Goal: Task Accomplishment & Management: Complete application form

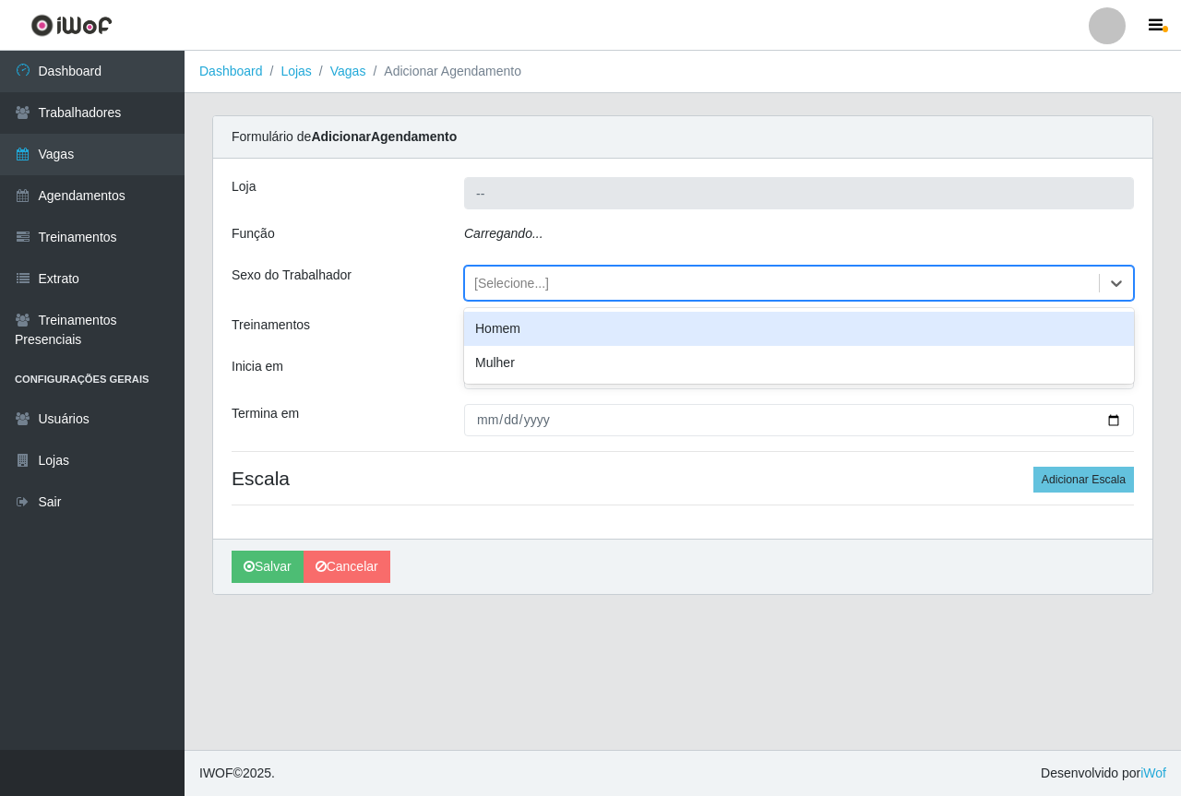
type input "Saullus Supermercados"
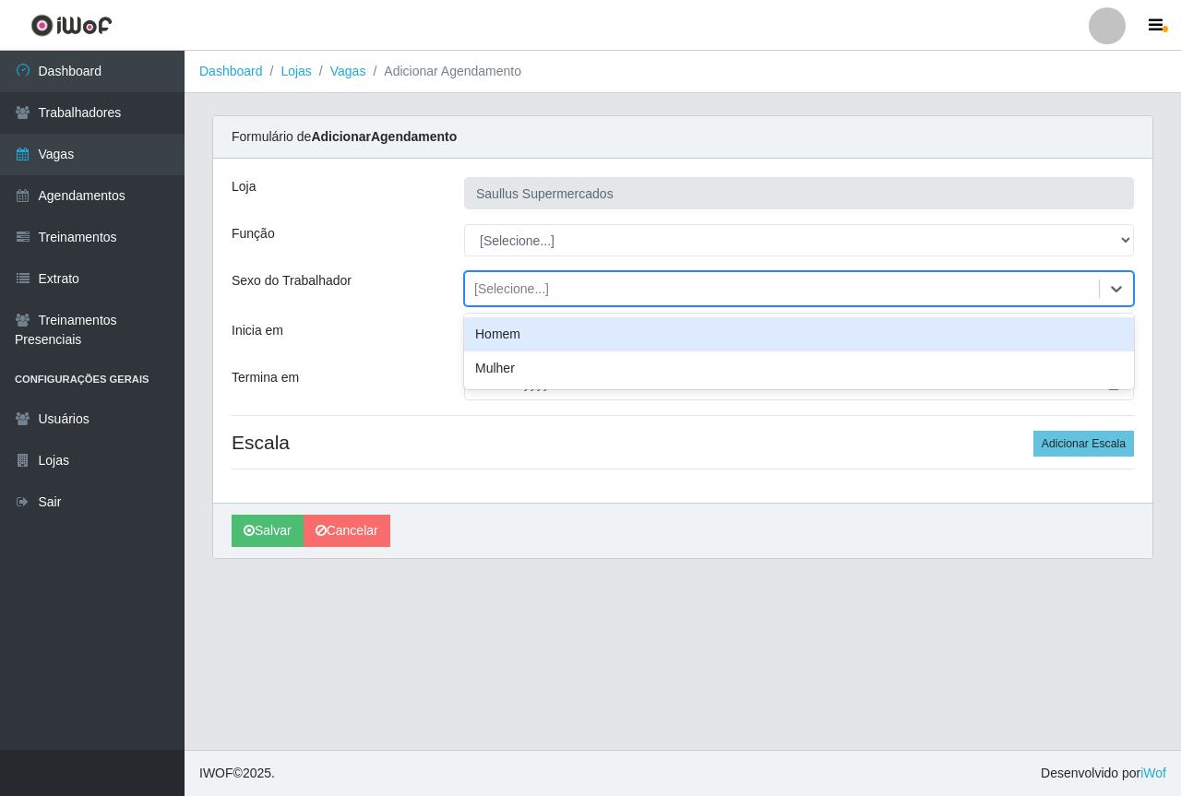
click at [433, 346] on div "Inicia em" at bounding box center [334, 337] width 232 height 32
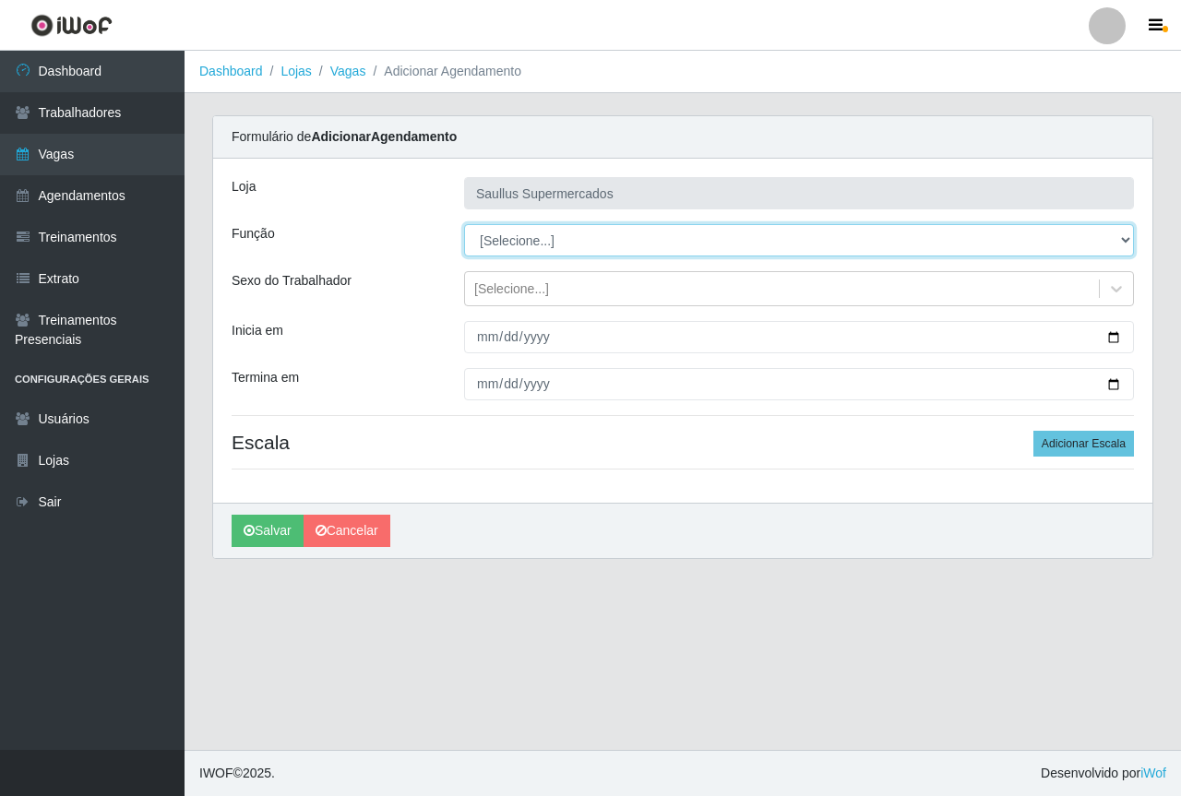
click at [481, 247] on select "[Selecione...] ASG ASG + ASG ++ Balconista de Açougue Balconista de Açougue + B…" at bounding box center [799, 240] width 670 height 32
select select "22"
click at [464, 224] on select "[Selecione...] ASG ASG + ASG ++ Balconista de Açougue Balconista de Açougue + B…" at bounding box center [799, 240] width 670 height 32
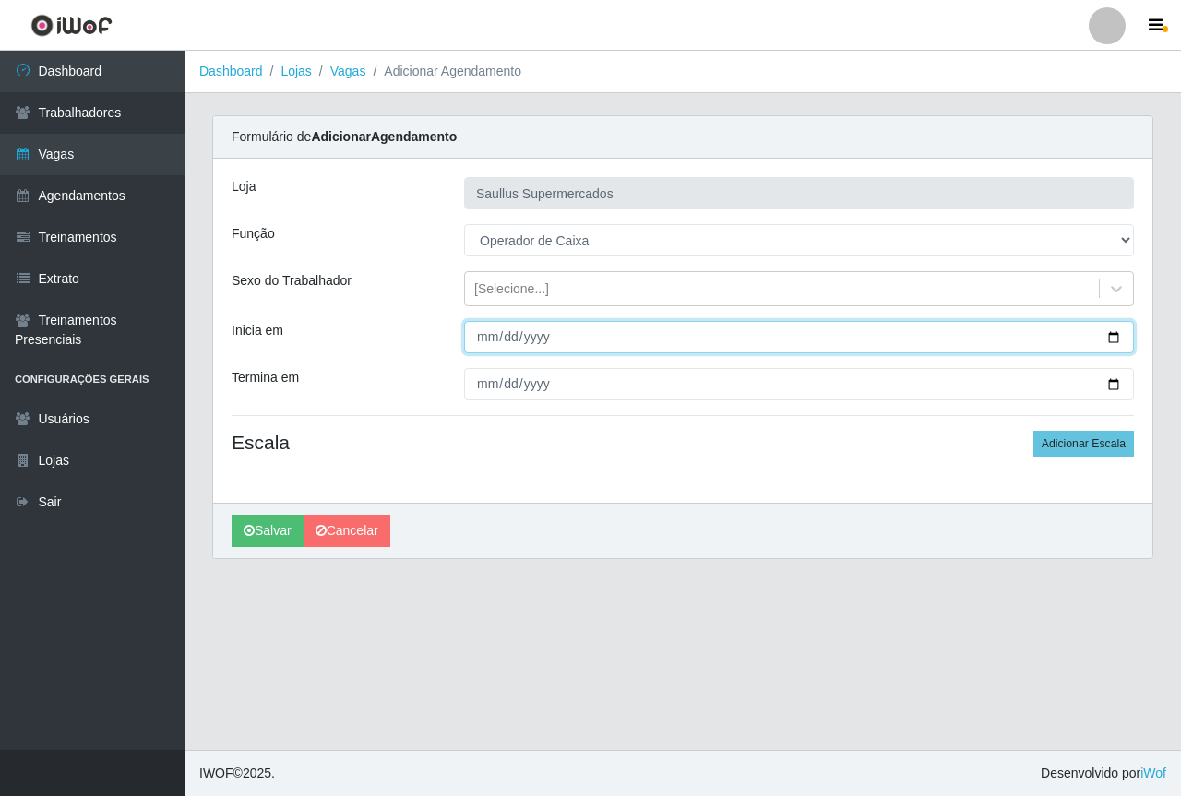
click at [483, 339] on input "Inicia em" at bounding box center [799, 337] width 670 height 32
type input "2025-10-15"
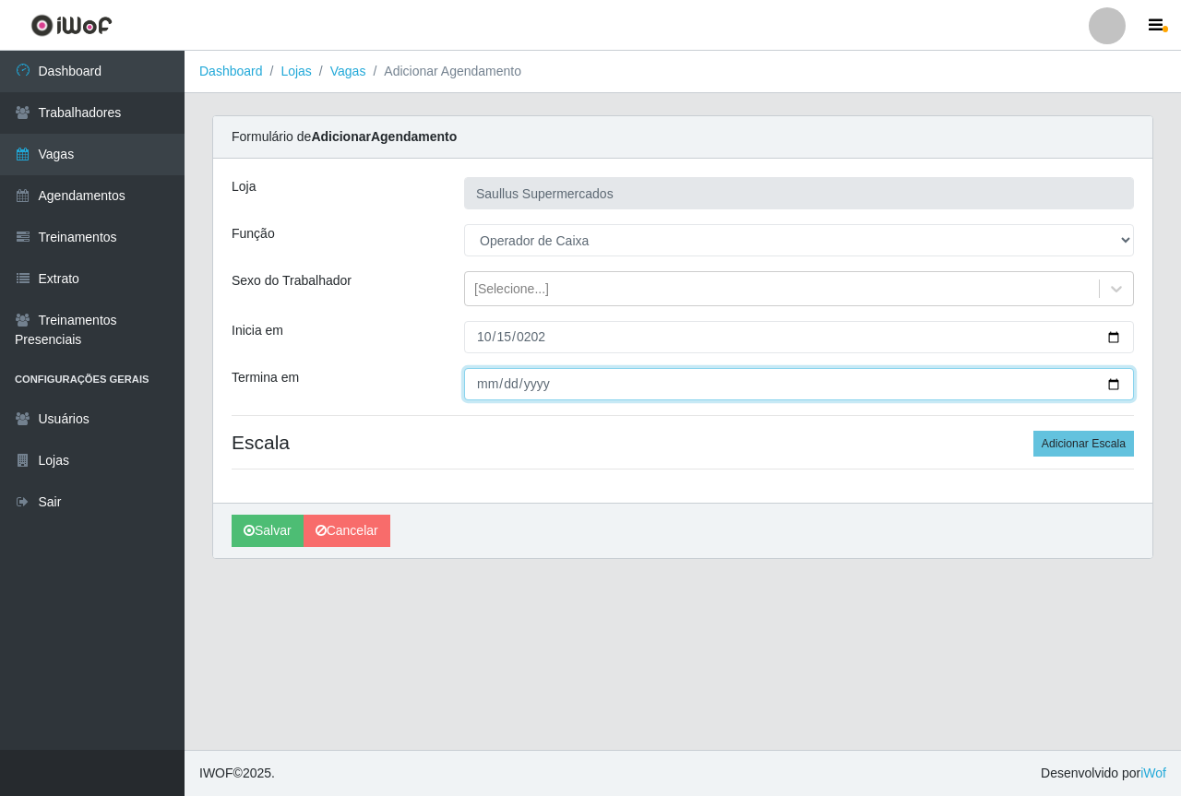
click at [485, 389] on input "Termina em" at bounding box center [799, 384] width 670 height 32
type input "2025-10-15"
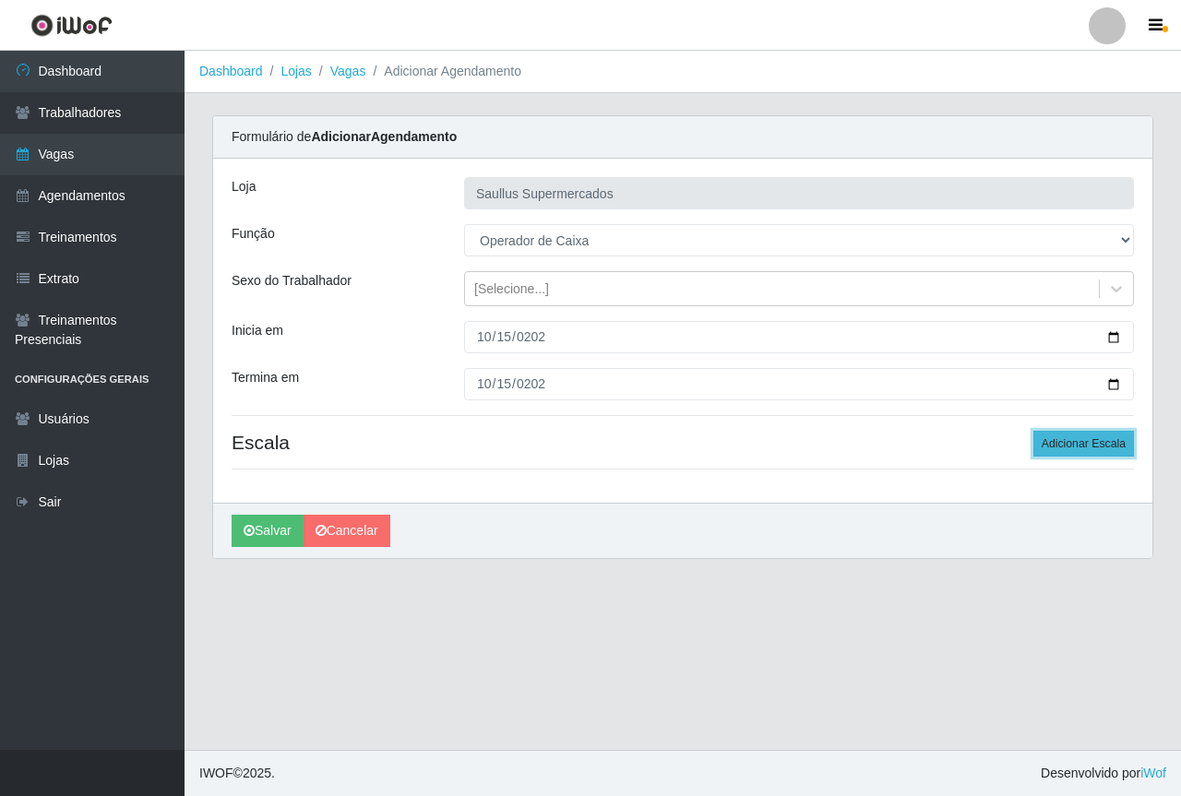
click at [1063, 438] on button "Adicionar Escala" at bounding box center [1083, 444] width 101 height 26
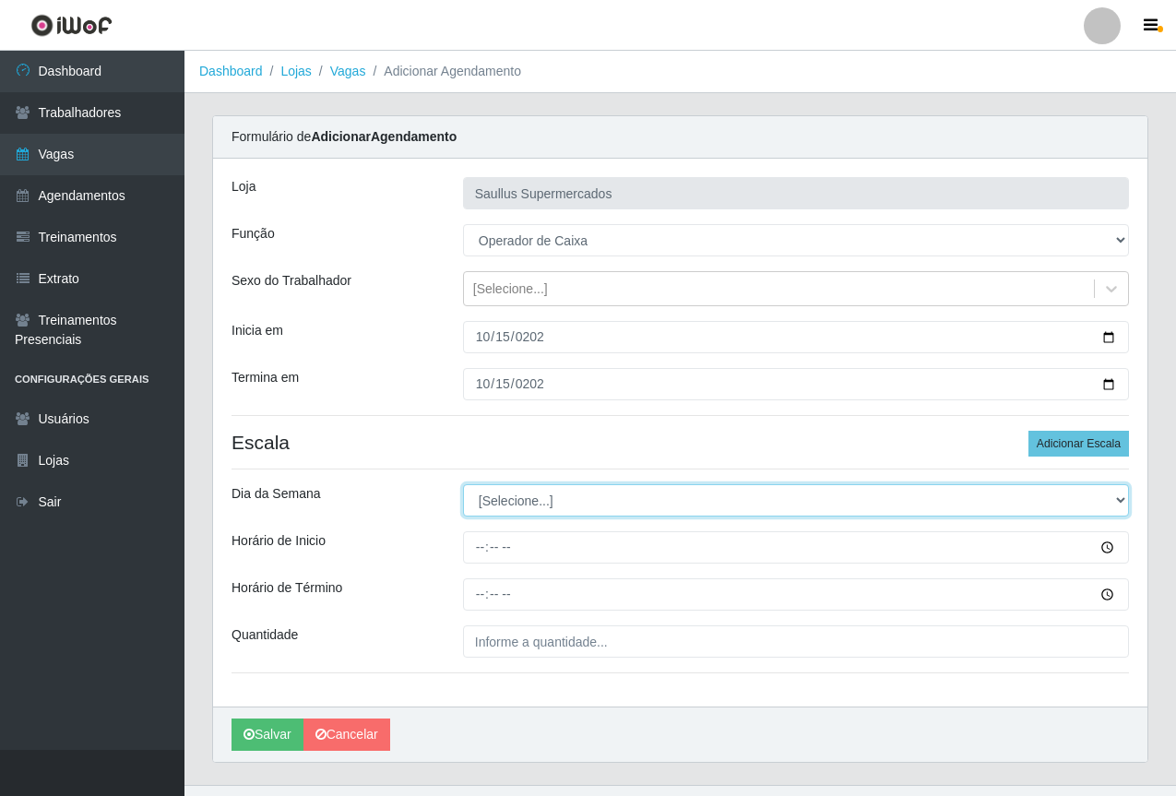
click at [505, 512] on select "[Selecione...] Segunda Terça Quarta Quinta Sexta Sábado Domingo" at bounding box center [796, 500] width 666 height 32
select select "3"
click at [463, 484] on select "[Selecione...] Segunda Terça Quarta Quinta Sexta Sábado Domingo" at bounding box center [796, 500] width 666 height 32
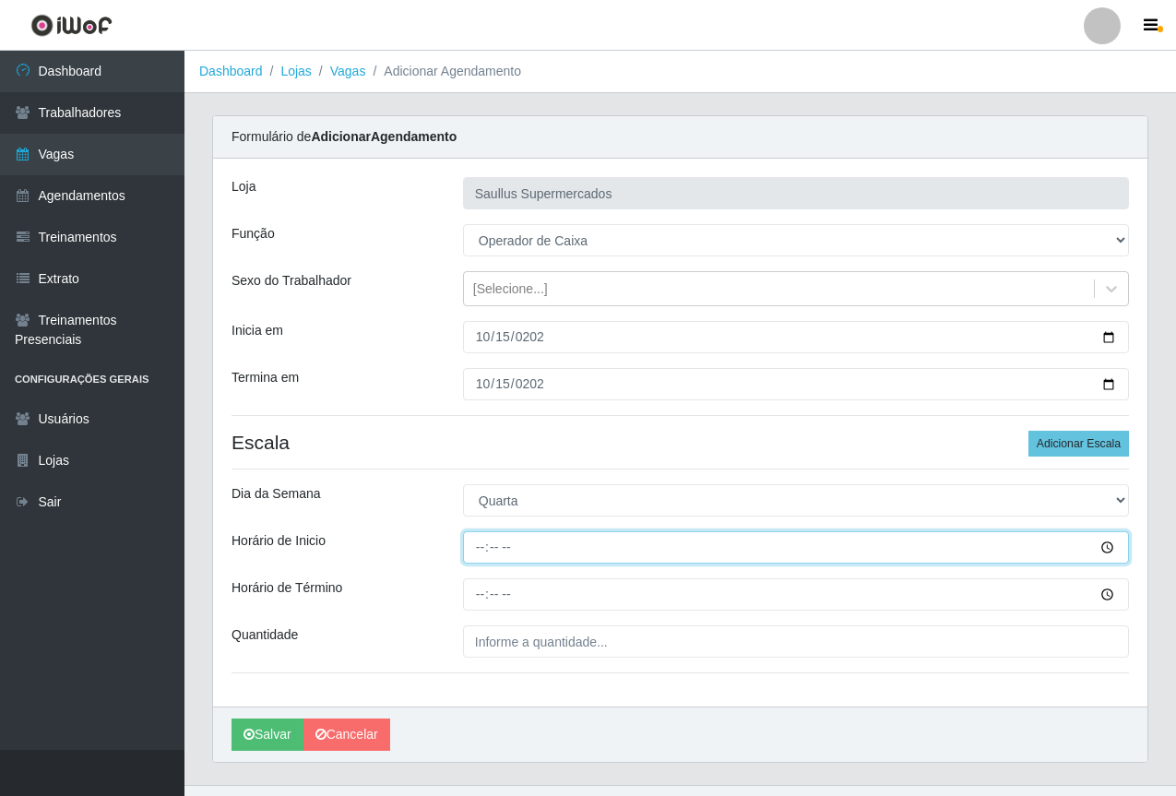
click at [473, 551] on input "Horário de Inicio" at bounding box center [796, 547] width 666 height 32
type input "15:30"
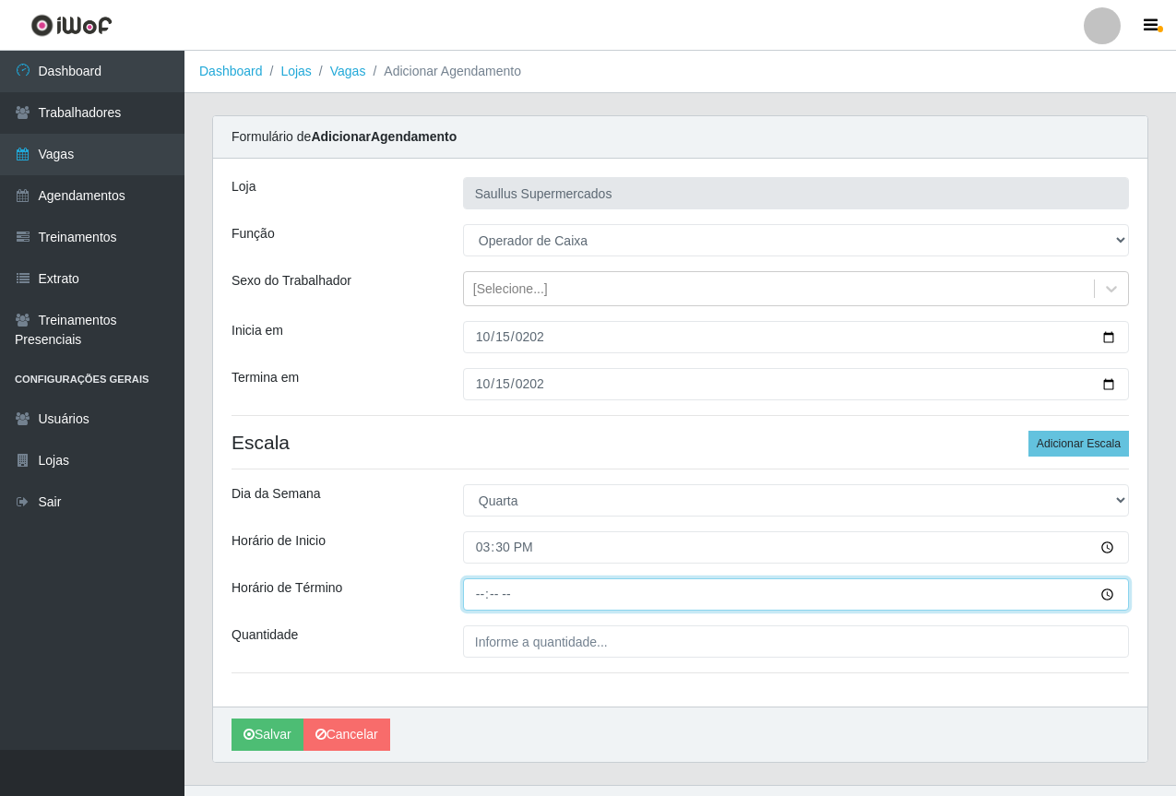
click at [472, 592] on input "Horário de Término" at bounding box center [796, 594] width 666 height 32
type input "21:30"
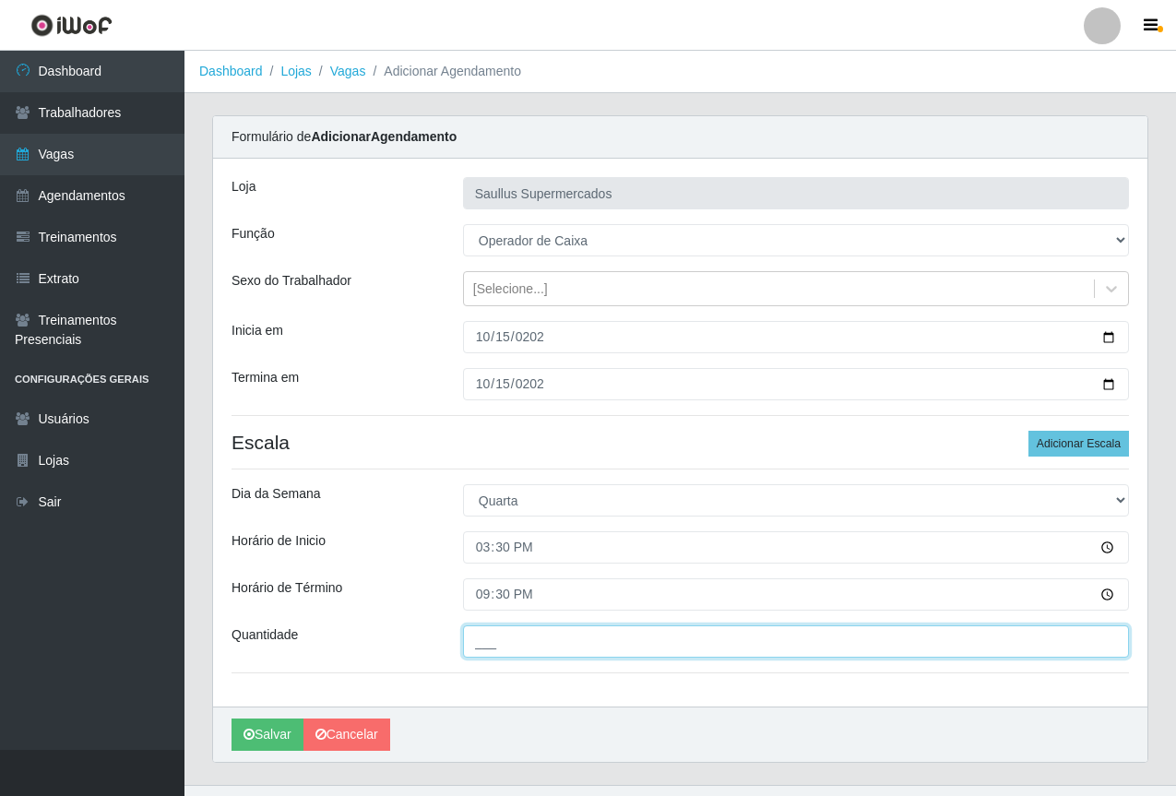
drag, startPoint x: 537, startPoint y: 645, endPoint x: 546, endPoint y: 657, distance: 15.1
click at [538, 645] on input "___" at bounding box center [796, 641] width 666 height 32
type input "1__"
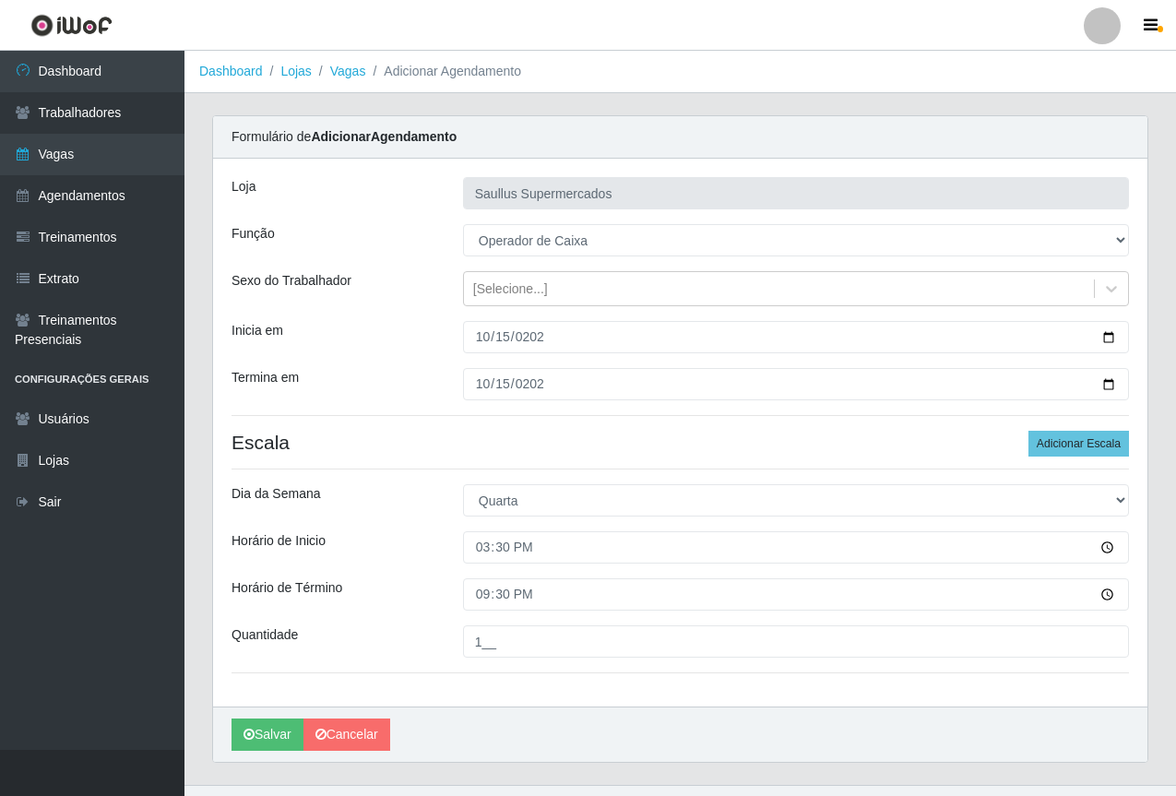
click at [410, 626] on div "Quantidade" at bounding box center [334, 641] width 232 height 32
click at [266, 739] on button "Salvar" at bounding box center [268, 735] width 72 height 32
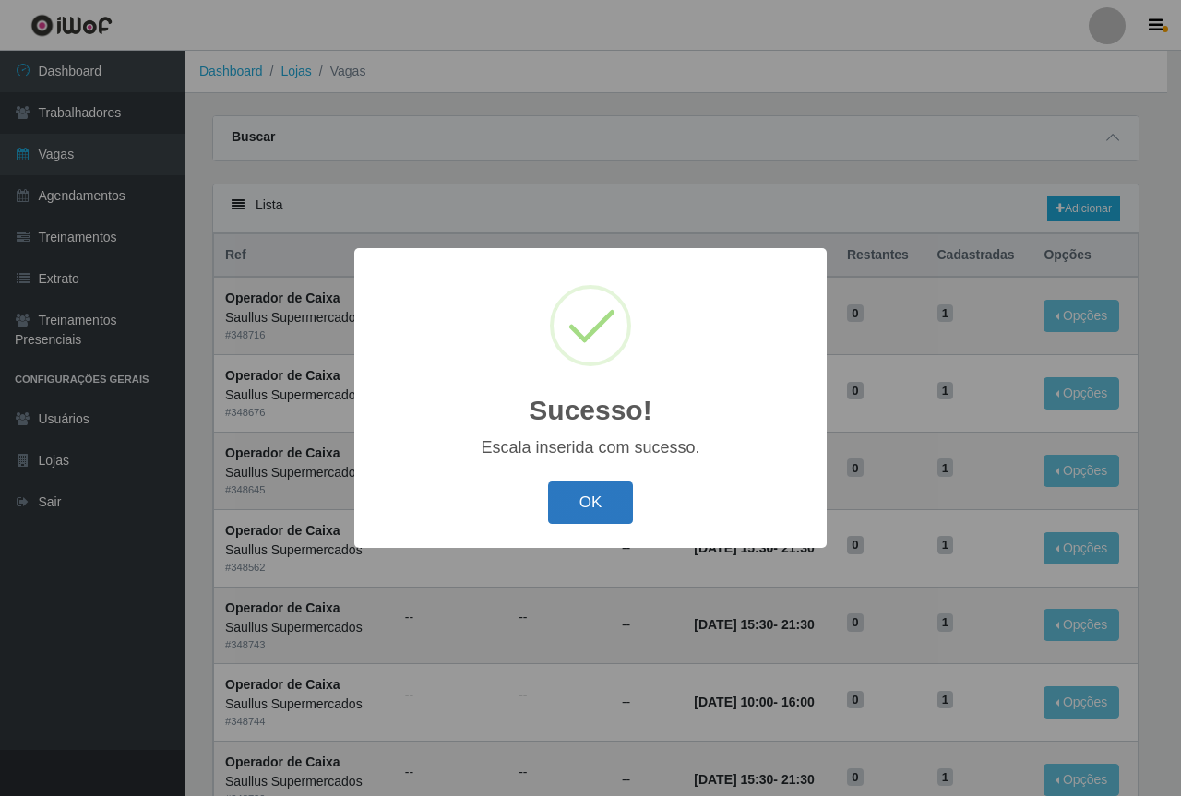
click at [550, 503] on button "OK" at bounding box center [591, 502] width 86 height 43
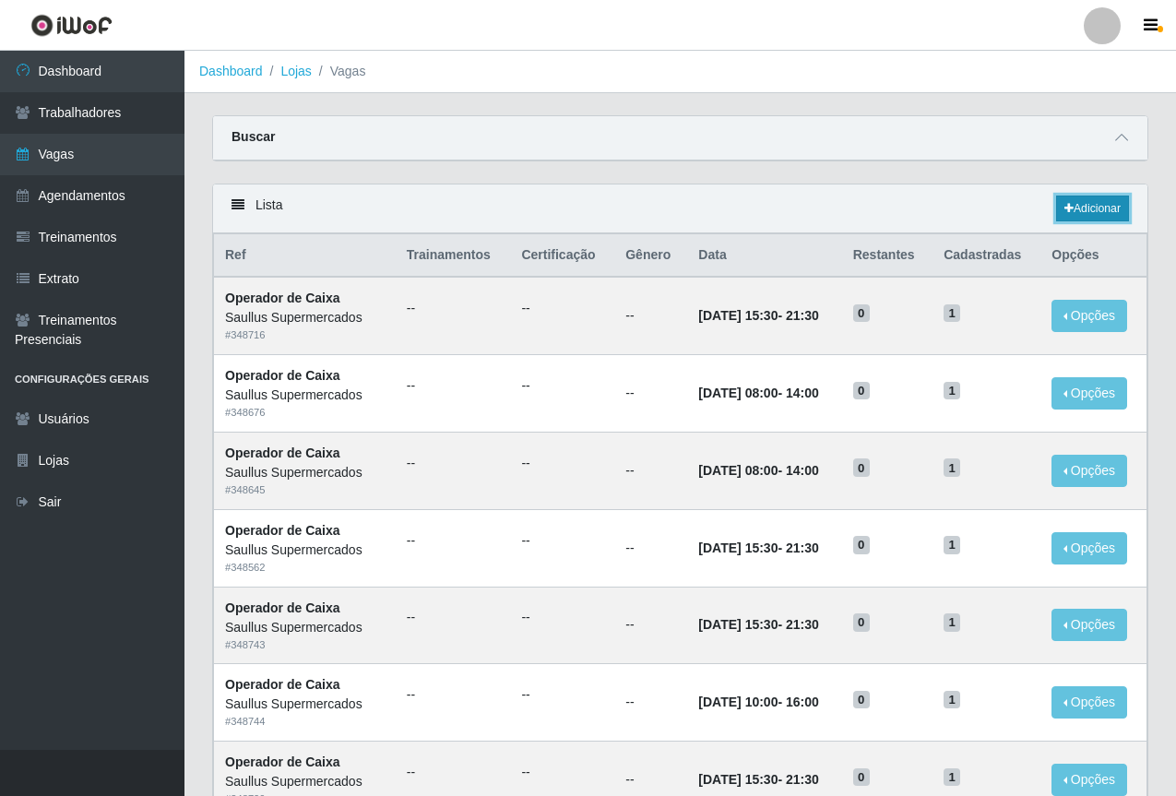
click at [1064, 211] on icon at bounding box center [1068, 208] width 9 height 11
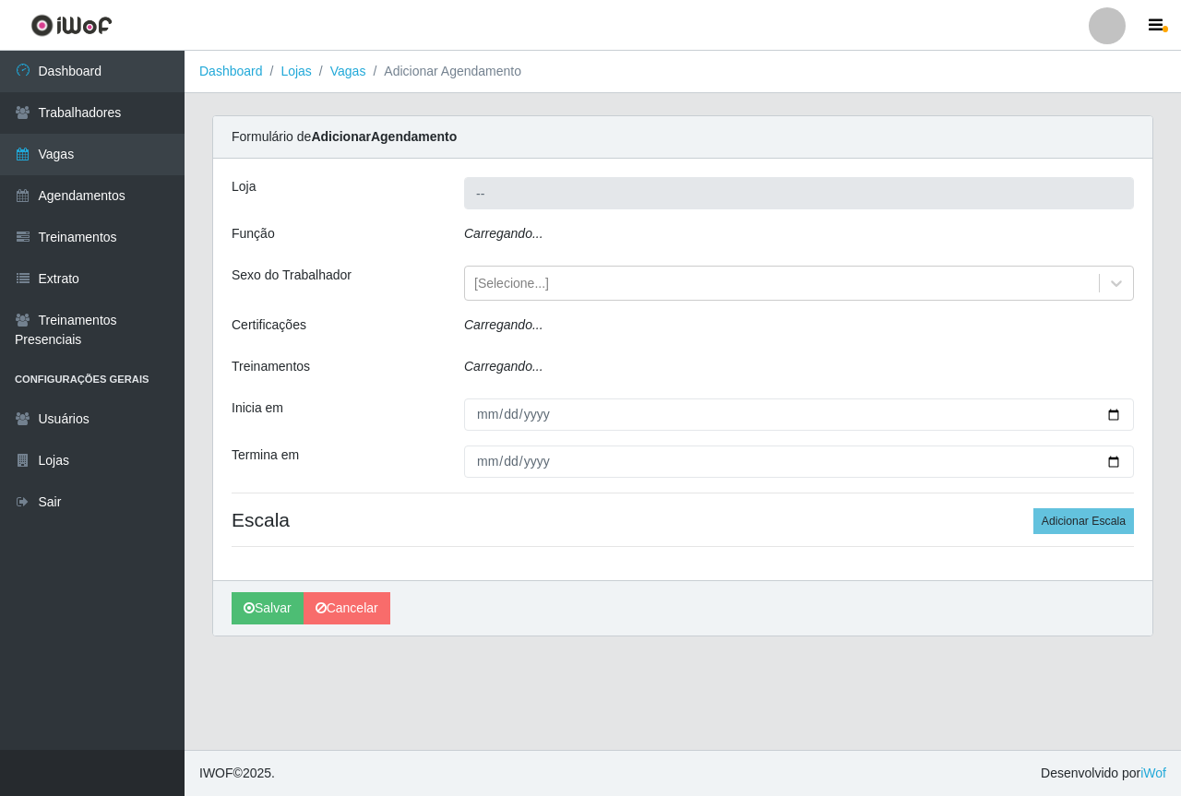
type input "Saullus Supermercados"
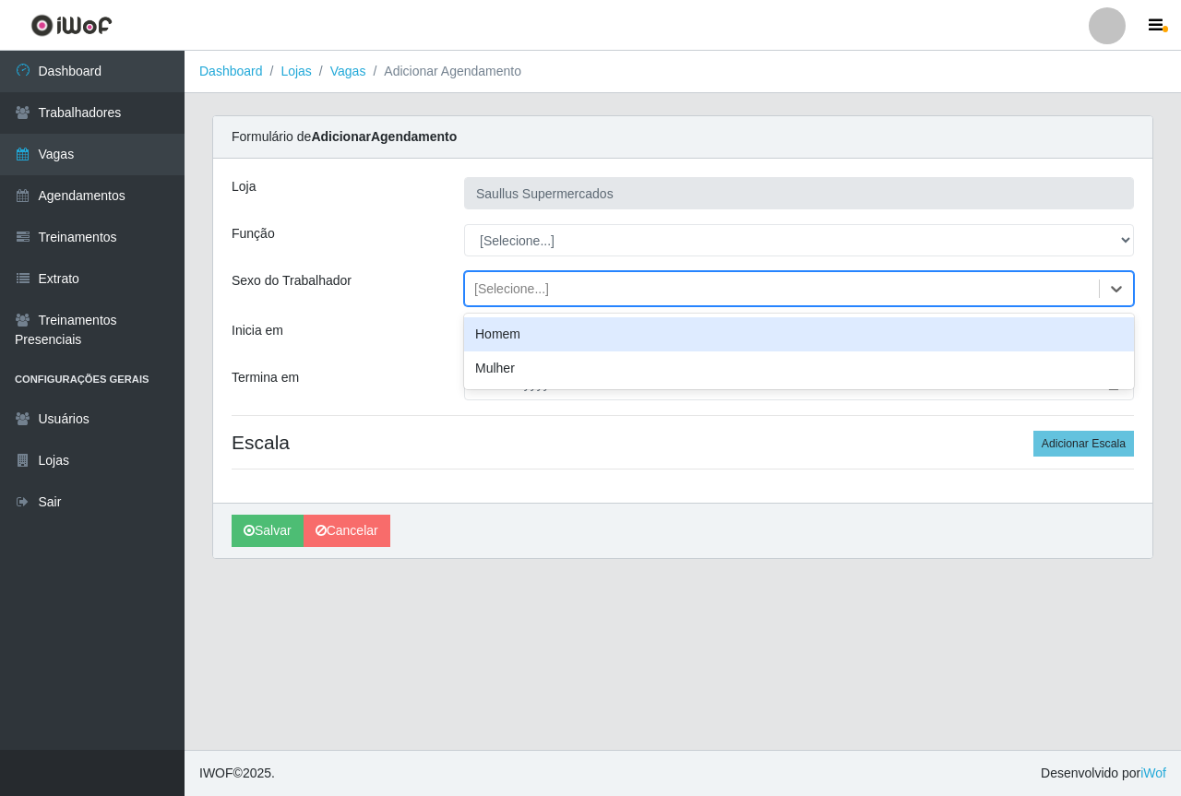
click at [529, 300] on div "[Selecione...]" at bounding box center [782, 289] width 634 height 30
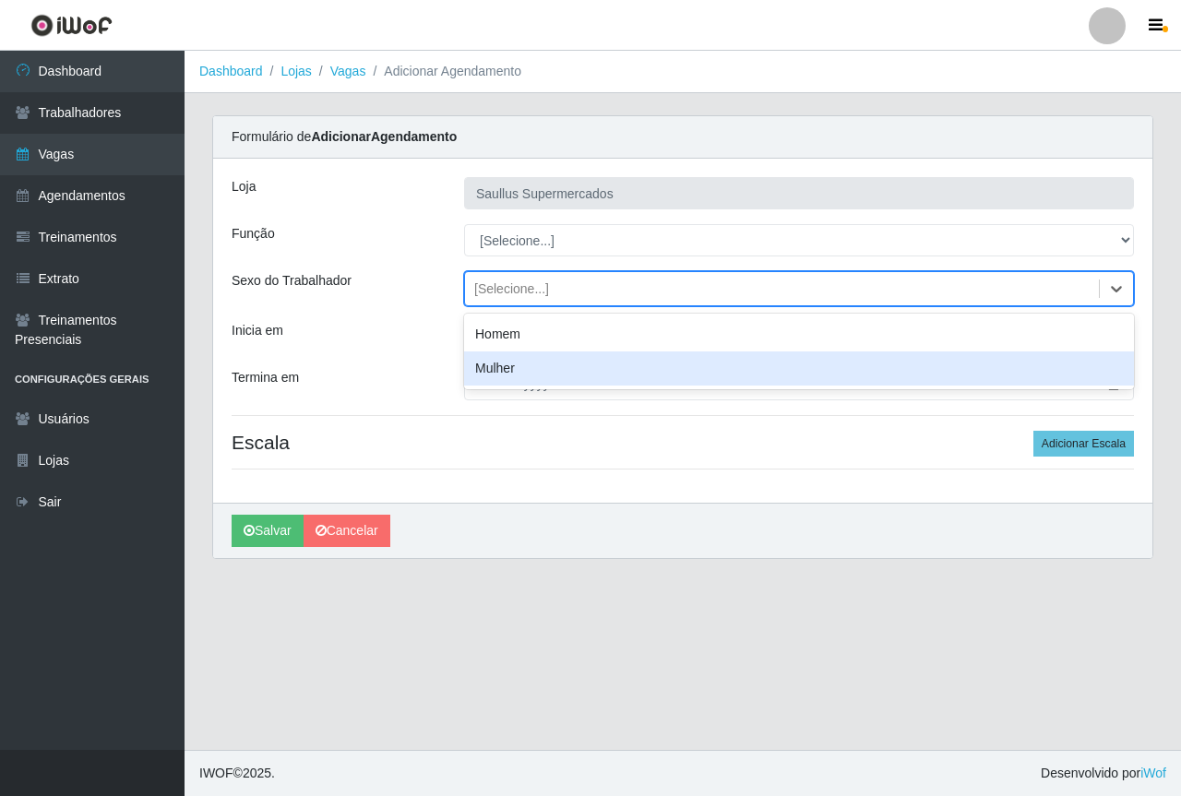
click at [497, 370] on div "Mulher" at bounding box center [799, 368] width 670 height 34
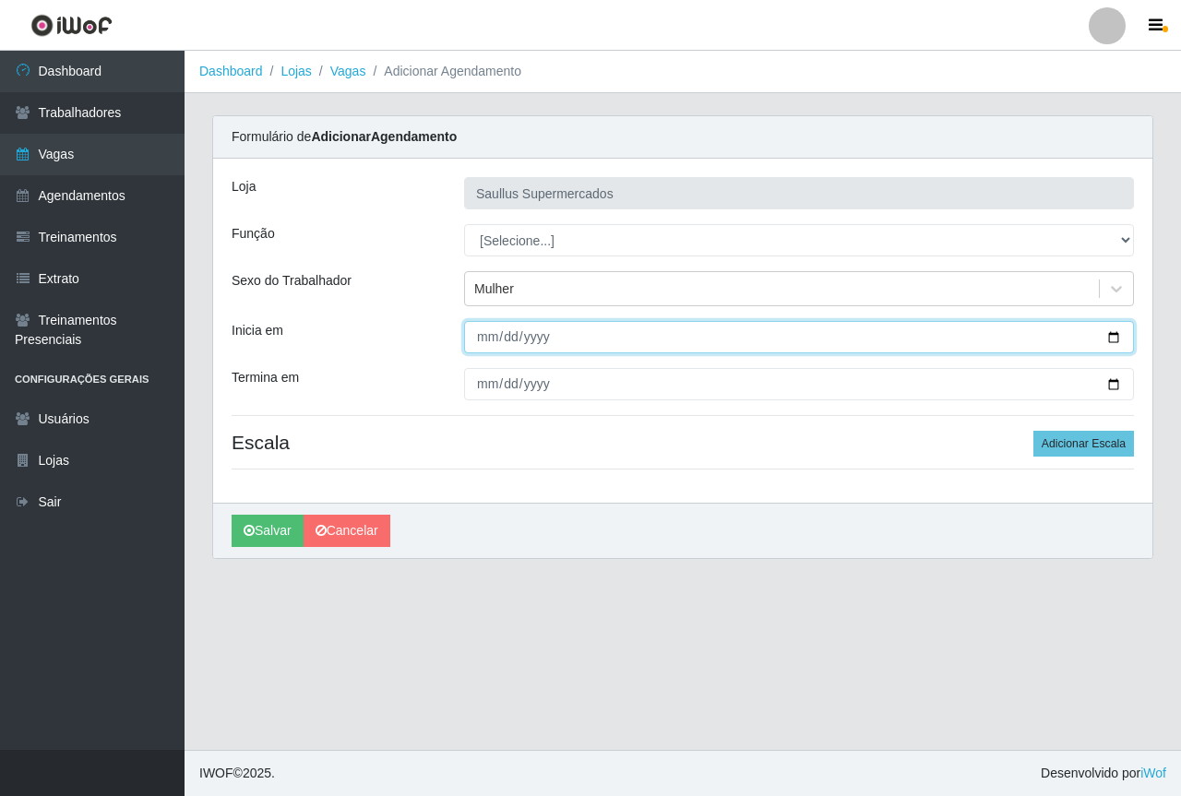
click at [477, 349] on input "Inicia em" at bounding box center [799, 337] width 670 height 32
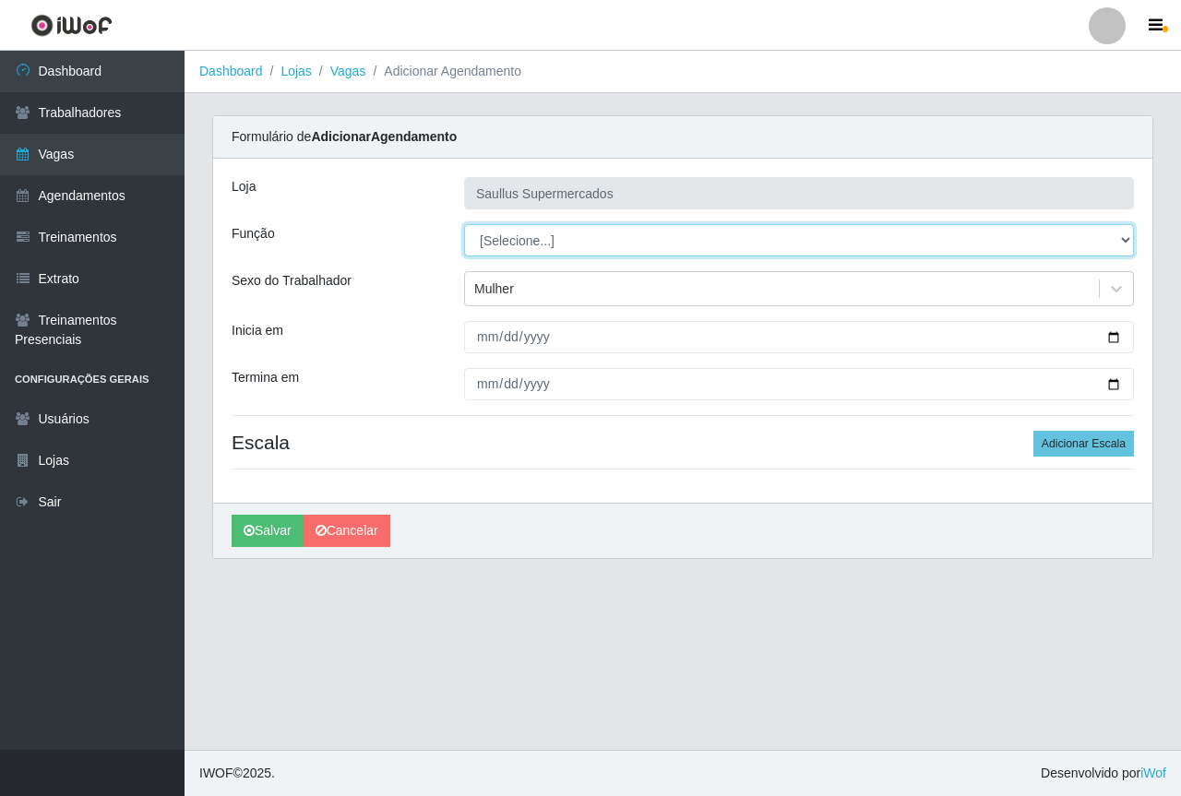
click at [517, 234] on select "[Selecione...] ASG ASG + ASG ++ Balconista de Açougue Balconista de Açougue + B…" at bounding box center [799, 240] width 670 height 32
select select "24"
click at [464, 224] on select "[Selecione...] ASG ASG + ASG ++ Balconista de Açougue Balconista de Açougue + B…" at bounding box center [799, 240] width 670 height 32
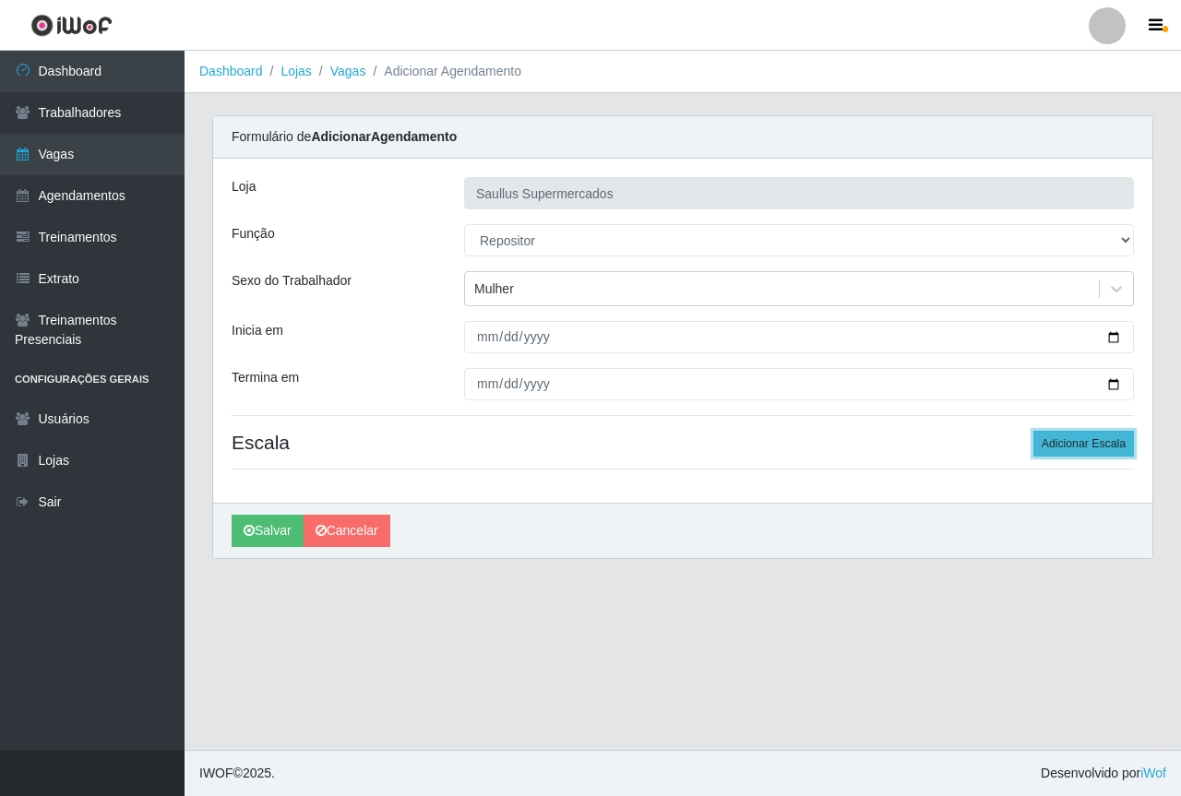
click at [1051, 439] on button "Adicionar Escala" at bounding box center [1083, 444] width 101 height 26
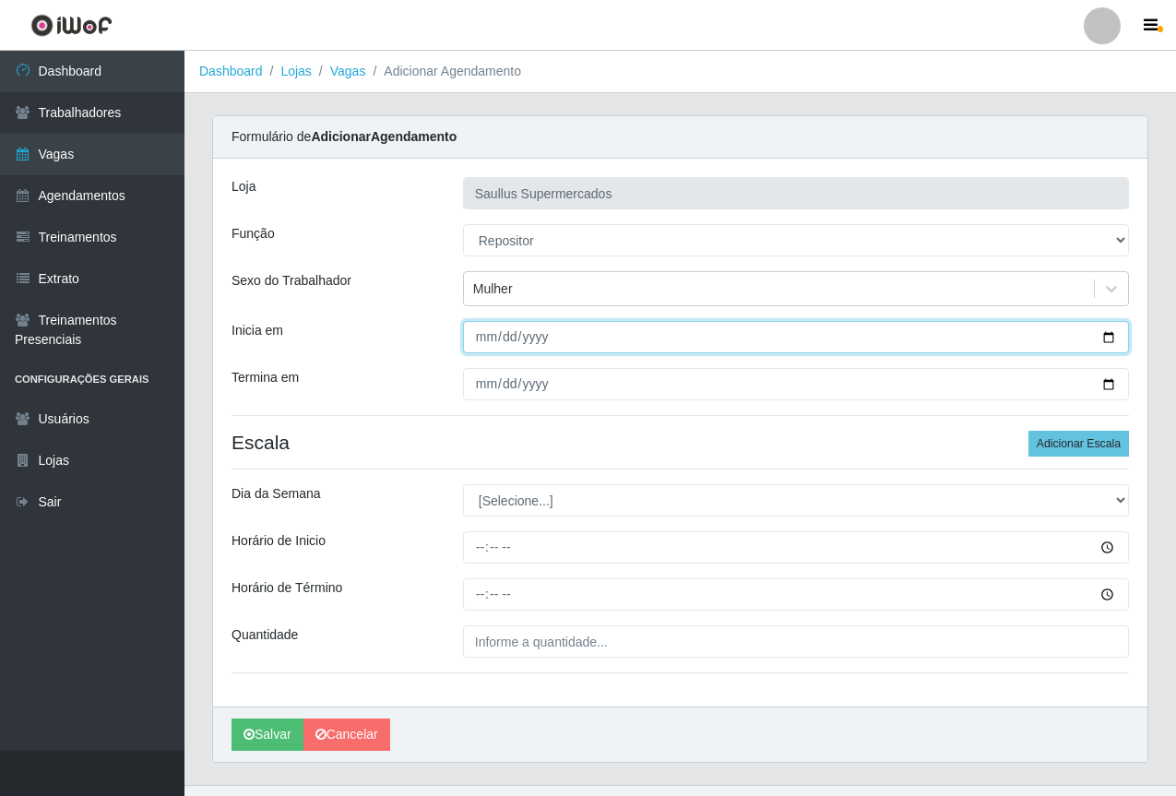
click at [484, 333] on input "Inicia em" at bounding box center [796, 337] width 666 height 32
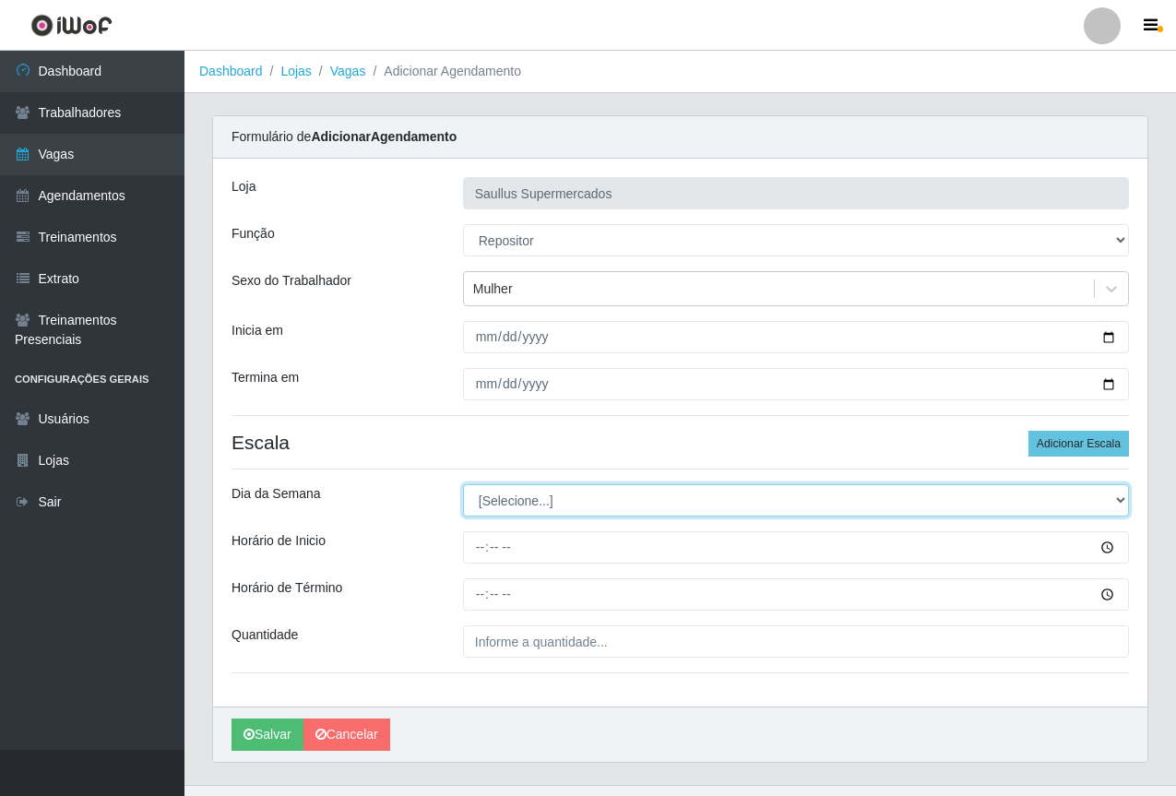
click at [545, 500] on select "[Selecione...] Segunda Terça Quarta Quinta Sexta Sábado Domingo" at bounding box center [796, 500] width 666 height 32
select select "3"
click at [463, 484] on select "[Selecione...] Segunda Terça Quarta Quinta Sexta Sábado Domingo" at bounding box center [796, 500] width 666 height 32
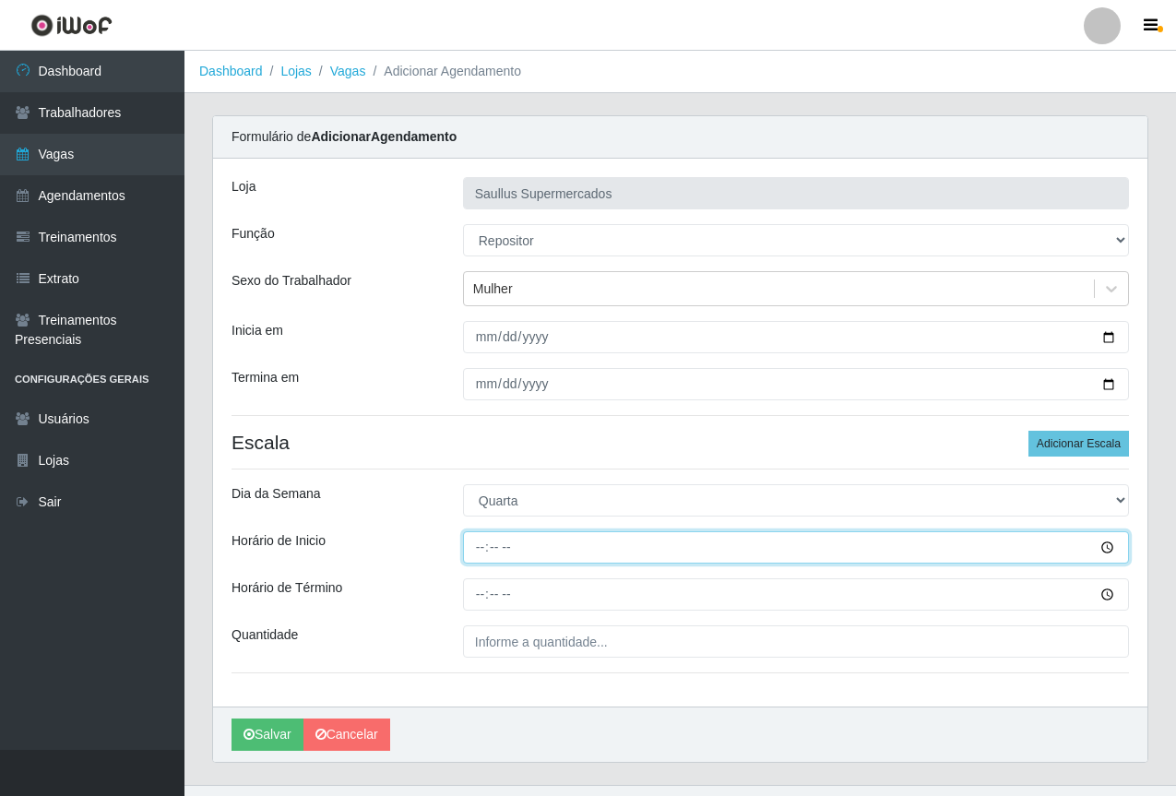
click at [485, 551] on input "Horário de Inicio" at bounding box center [796, 547] width 666 height 32
type input "08:00"
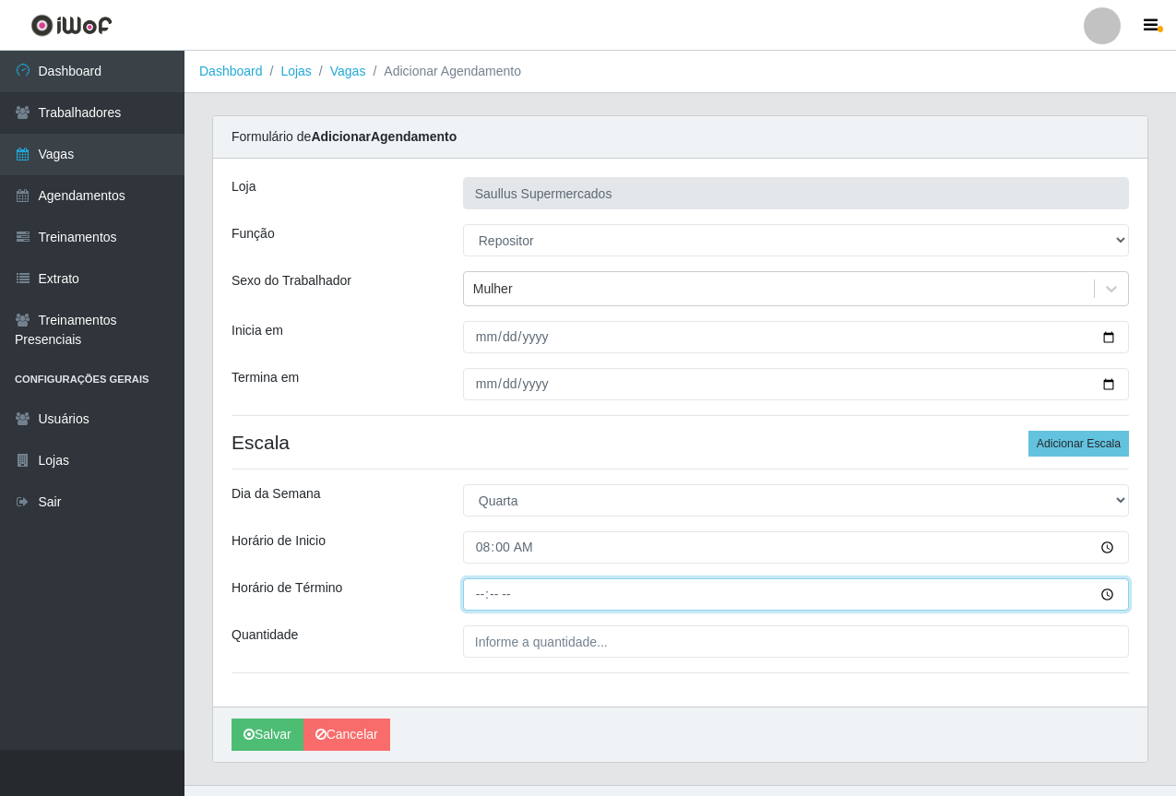
click at [480, 599] on input "Horário de Término" at bounding box center [796, 594] width 666 height 32
type input "14:00"
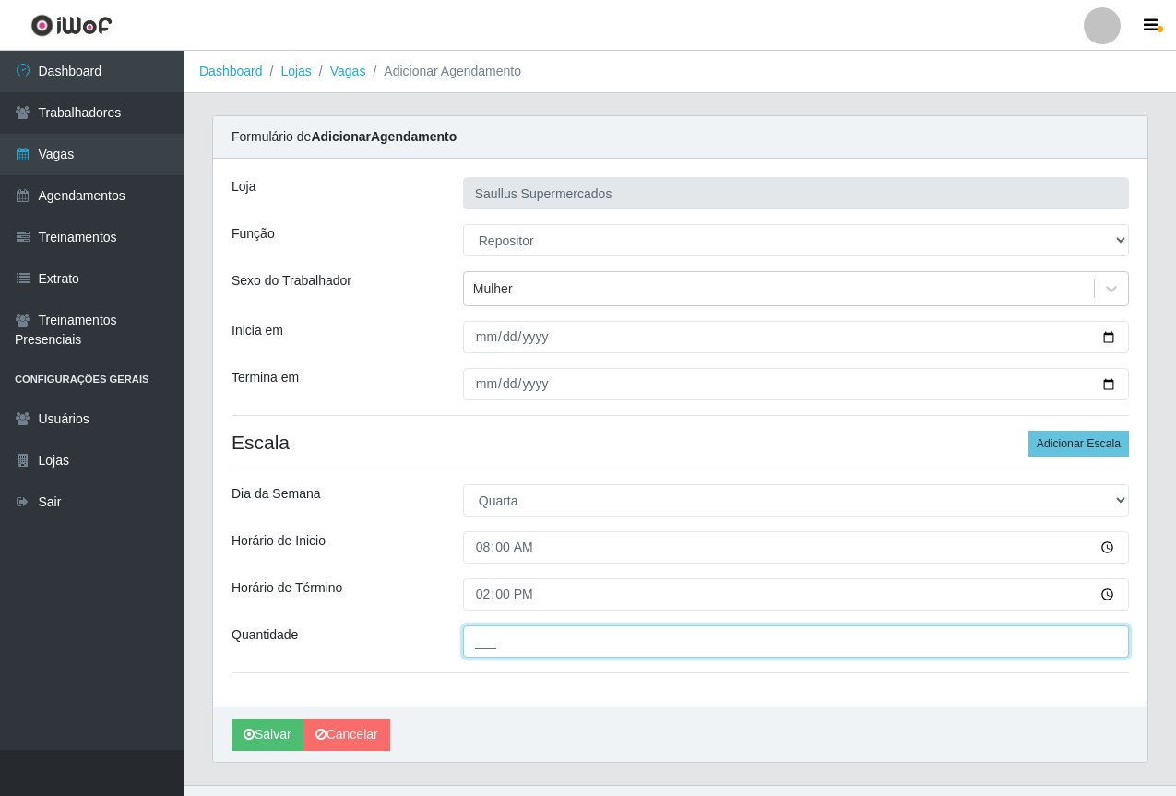
click at [546, 641] on input "___" at bounding box center [796, 641] width 666 height 32
type input "1__"
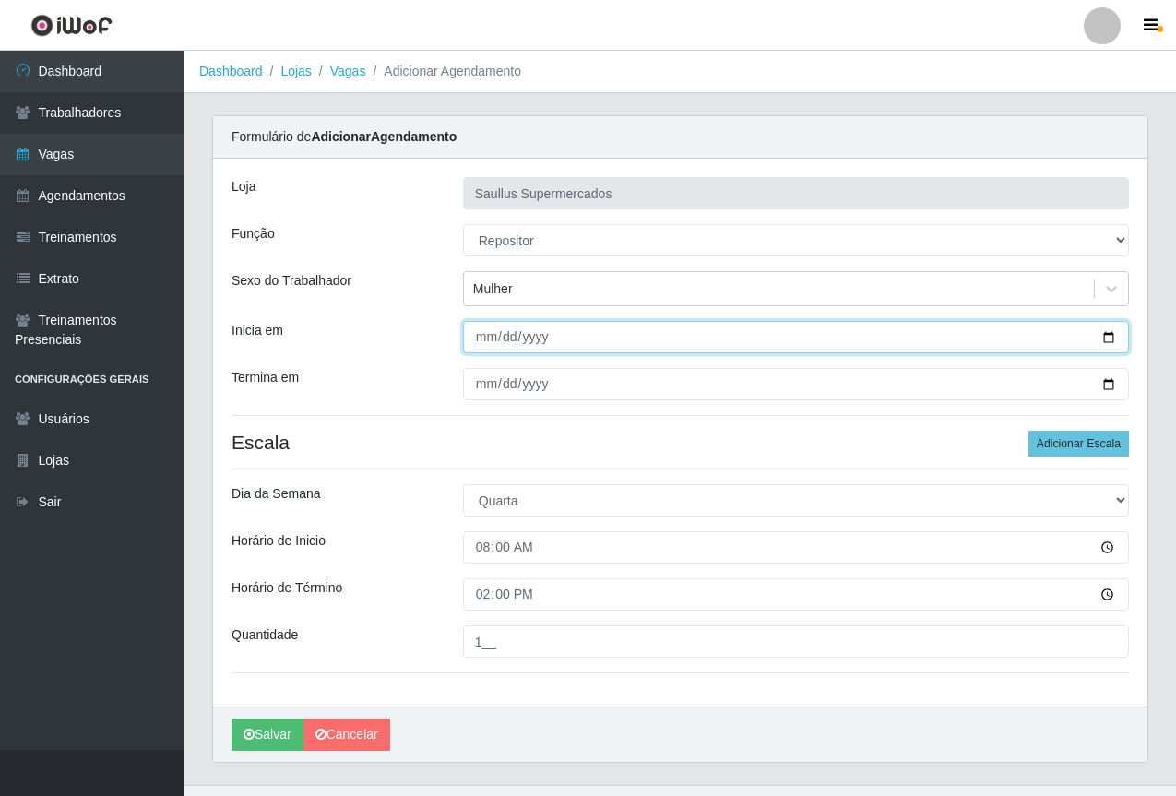
click at [481, 338] on input "Inicia em" at bounding box center [796, 337] width 666 height 32
type input "2025-10-15"
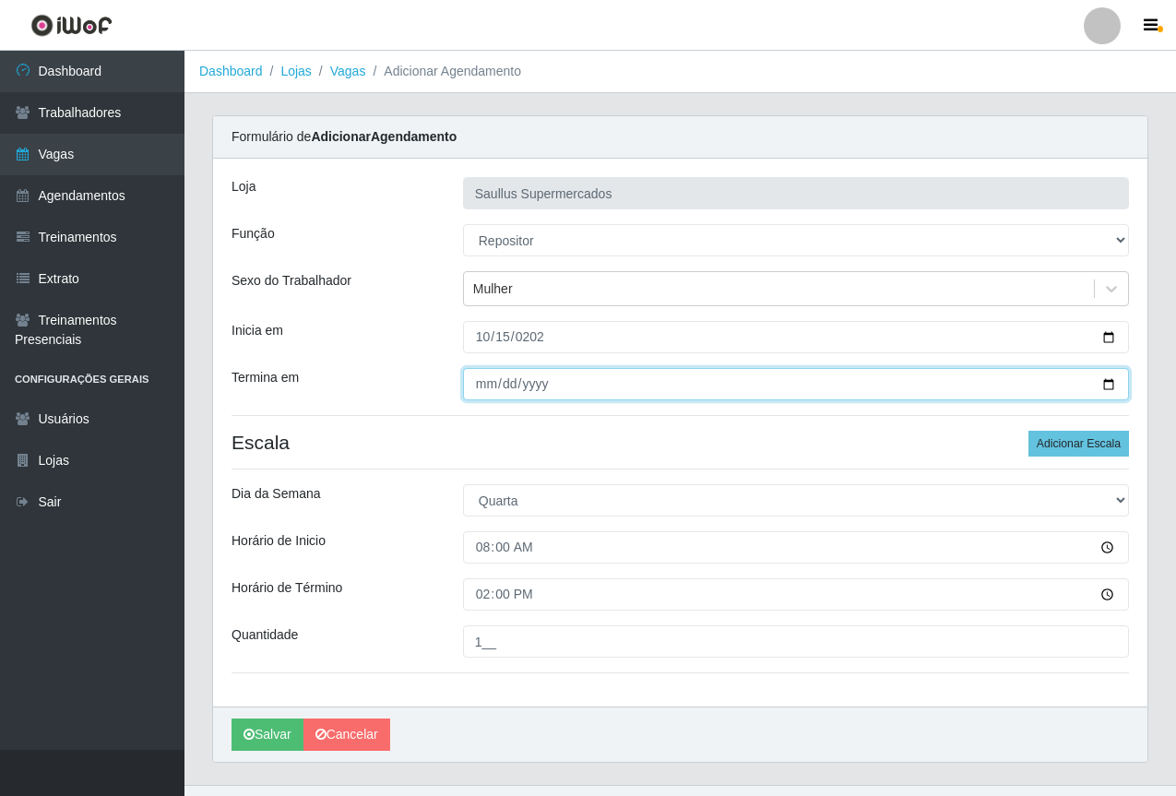
click at [483, 393] on input "Termina em" at bounding box center [796, 384] width 666 height 32
type input "2025-10-15"
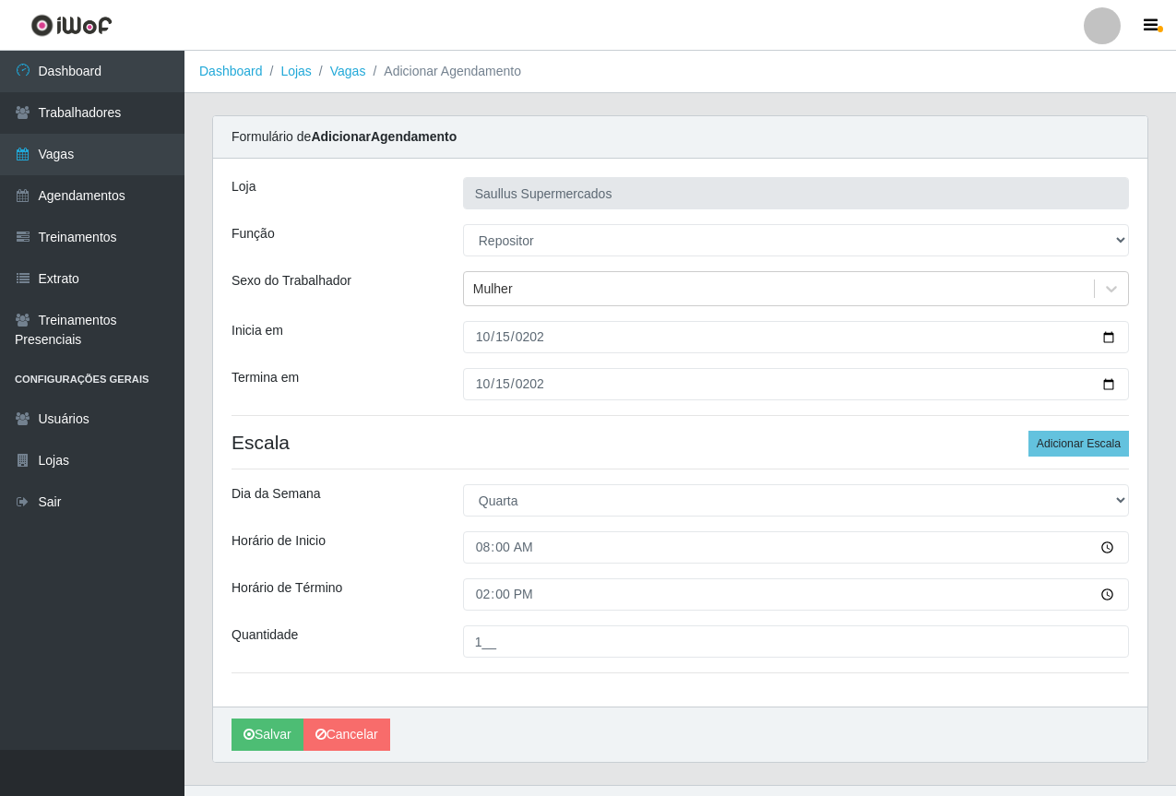
click at [393, 436] on h4 "Escala Adicionar Escala" at bounding box center [680, 442] width 897 height 23
click at [265, 737] on button "Salvar" at bounding box center [268, 735] width 72 height 32
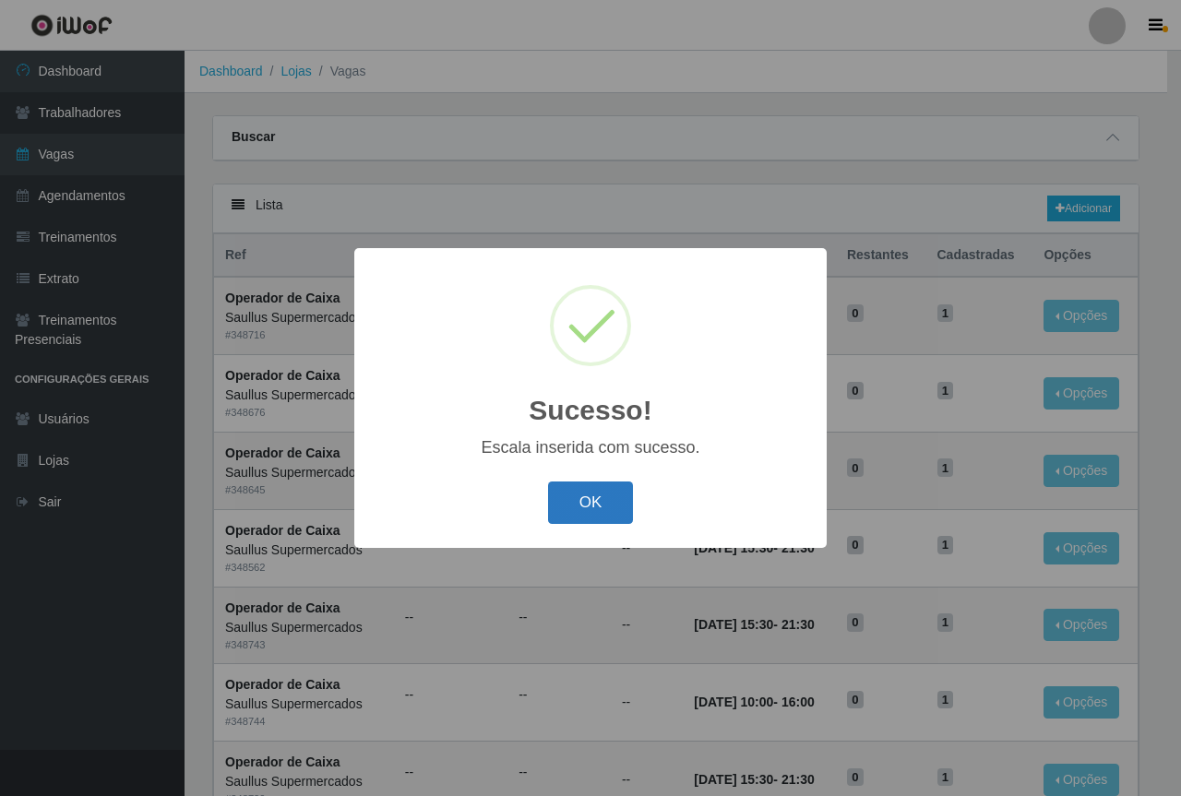
click at [607, 486] on button "OK" at bounding box center [591, 502] width 86 height 43
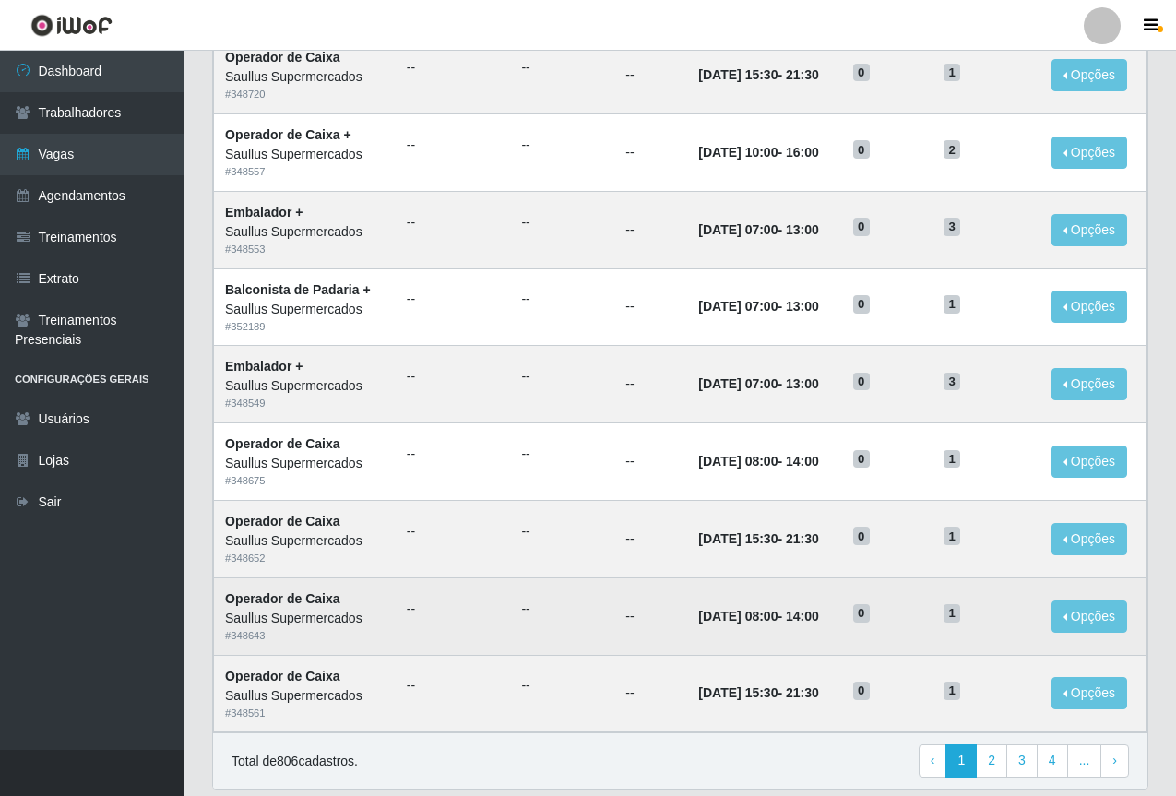
scroll to position [767, 0]
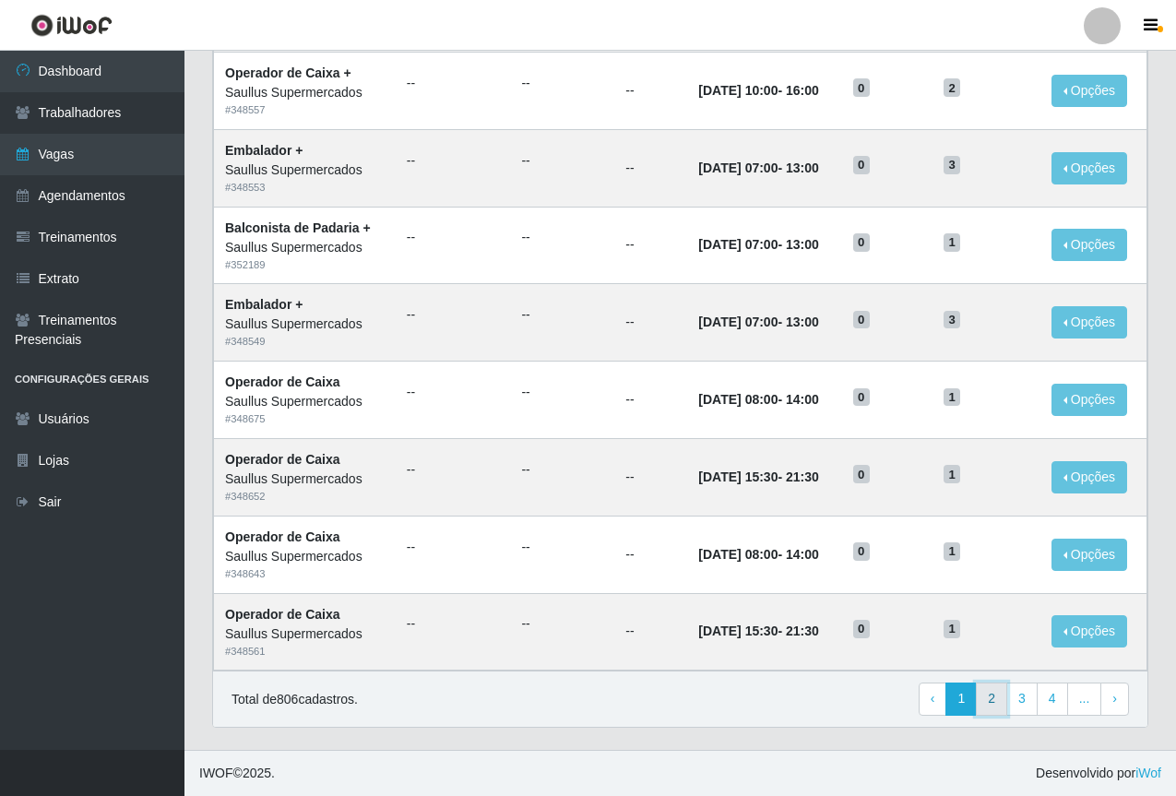
click at [996, 707] on link "2" at bounding box center [991, 699] width 31 height 33
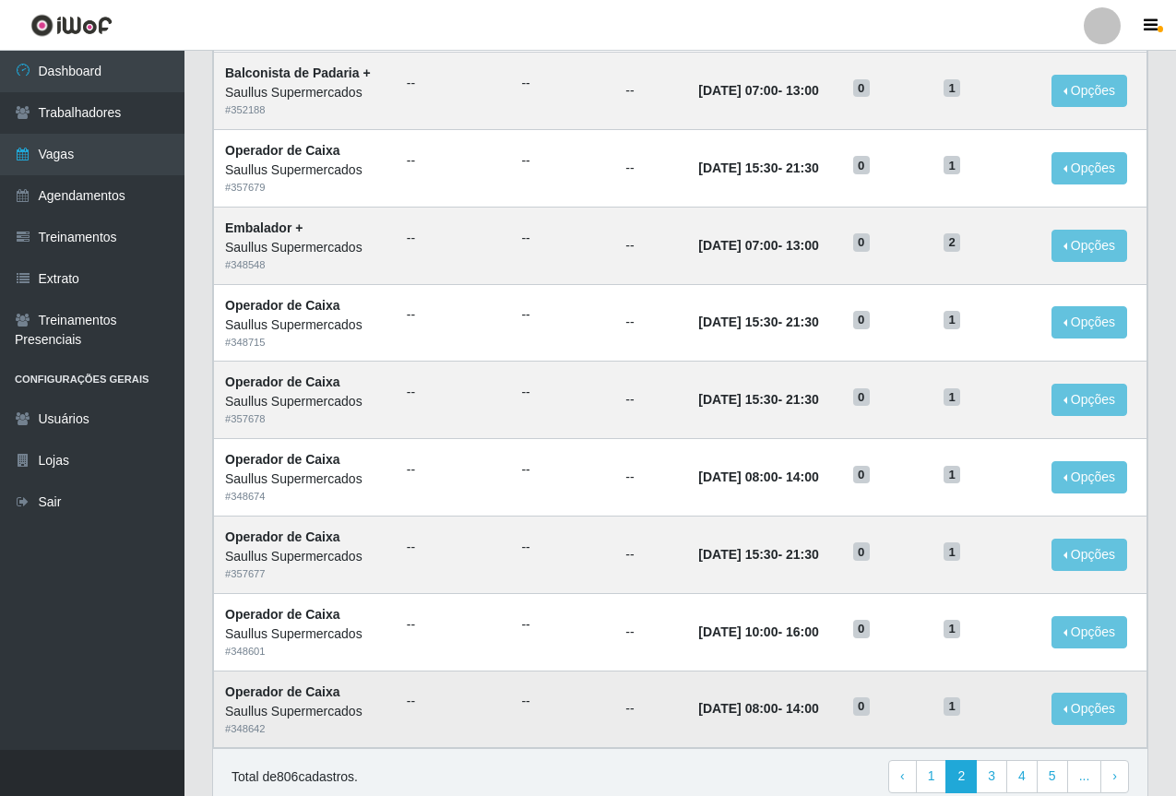
scroll to position [767, 0]
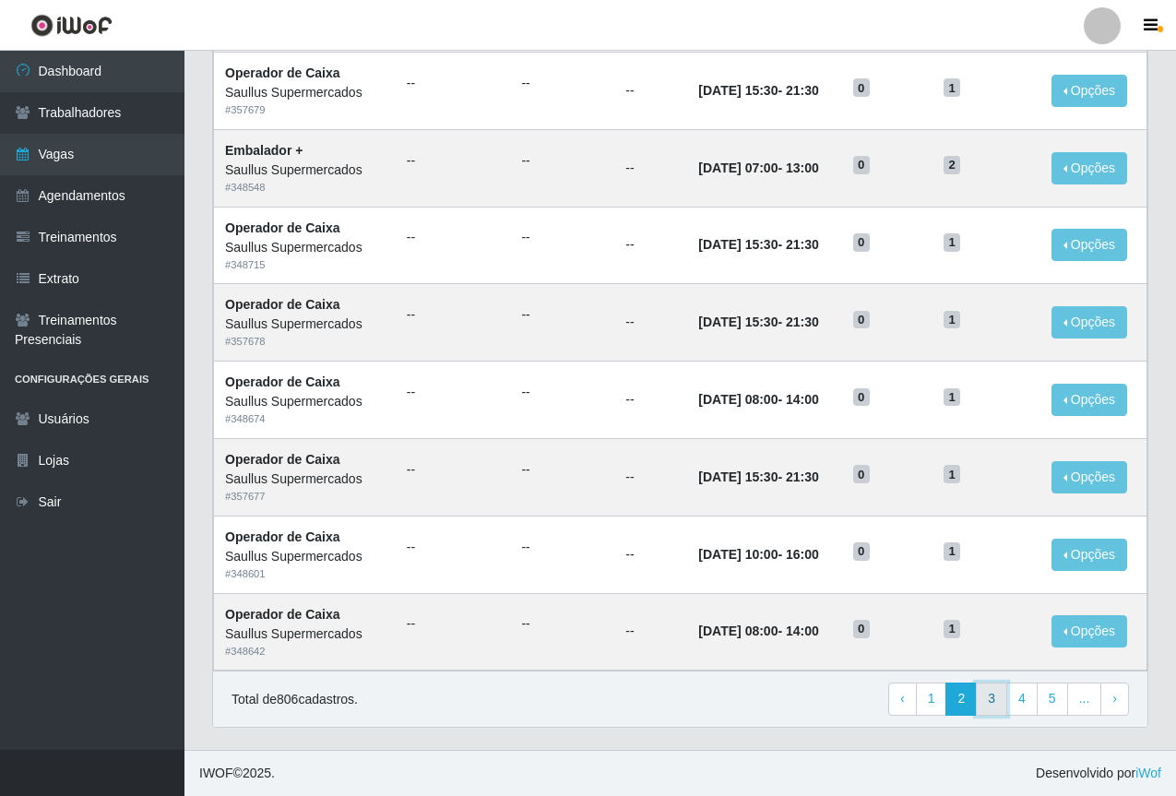
click at [984, 700] on link "3" at bounding box center [991, 699] width 31 height 33
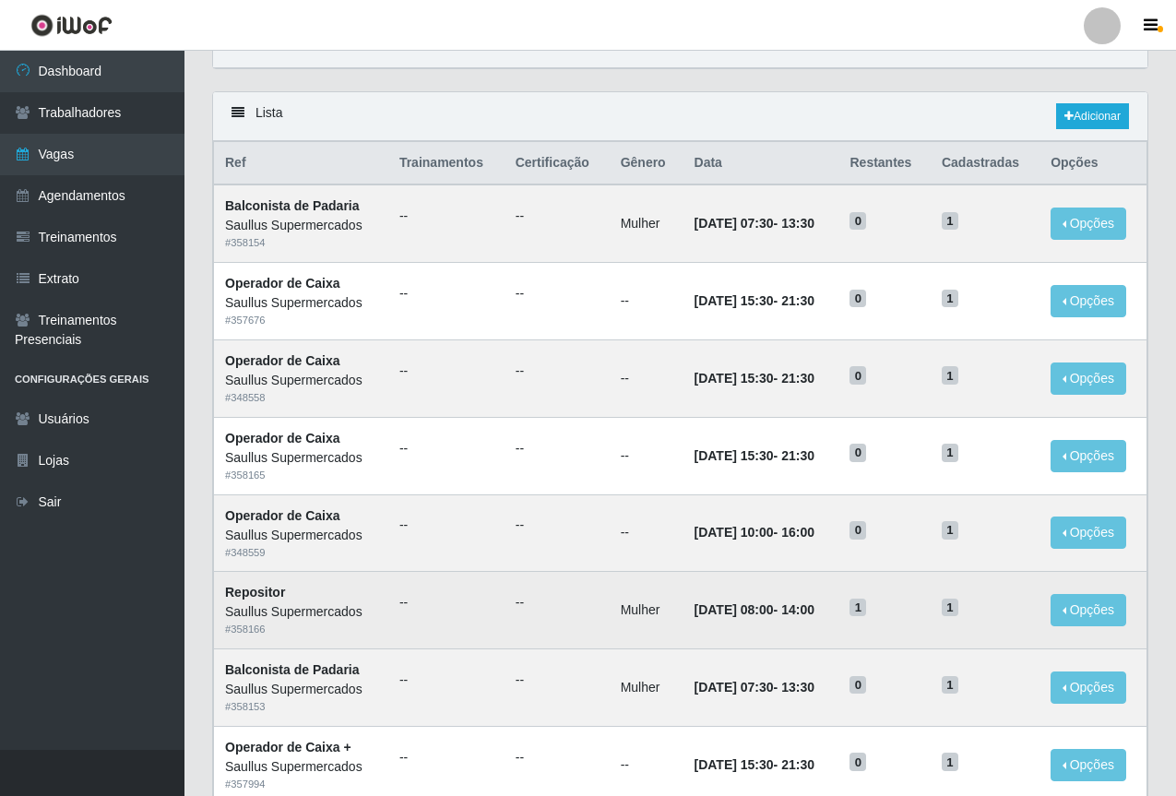
scroll to position [184, 0]
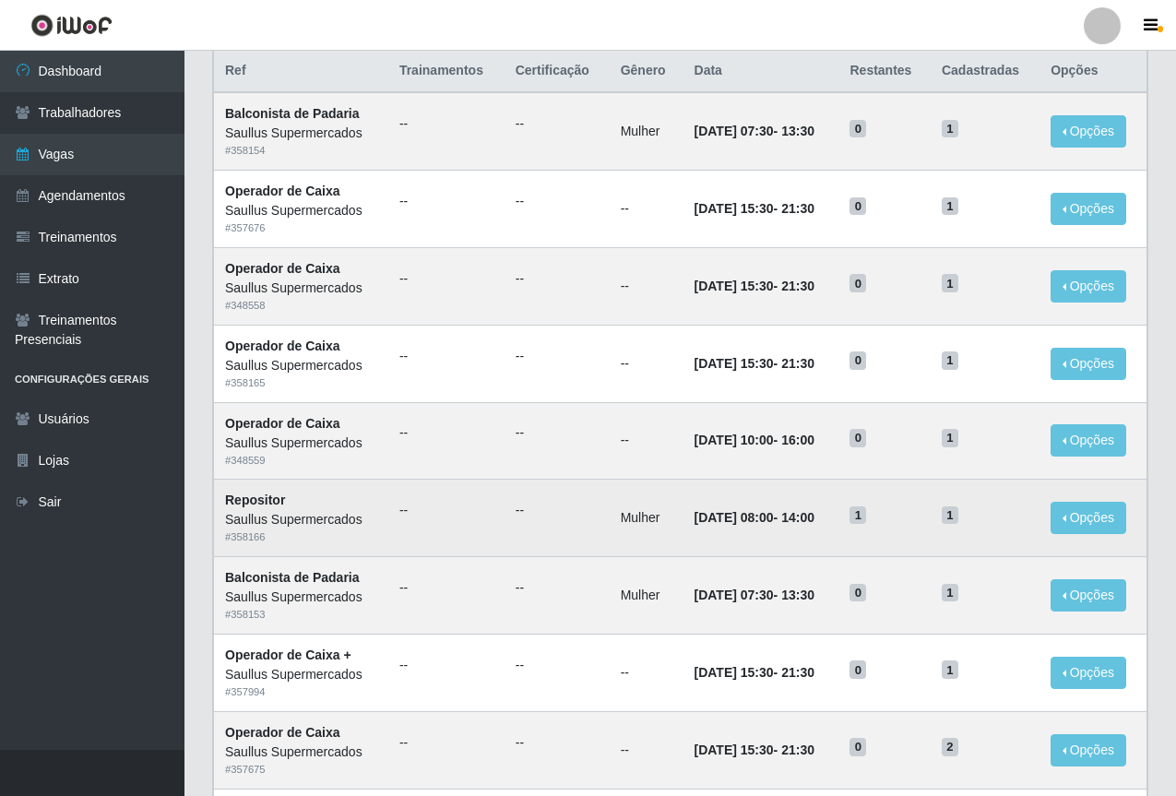
click at [717, 548] on td "15/10/2025, 08:00 - 14:00" at bounding box center [761, 518] width 156 height 77
click at [715, 540] on td "15/10/2025, 08:00 - 14:00" at bounding box center [761, 518] width 156 height 77
